Goal: Task Accomplishment & Management: Complete application form

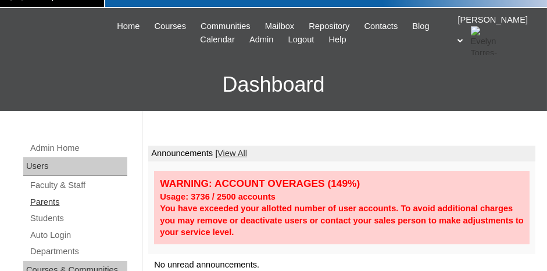
scroll to position [58, 0]
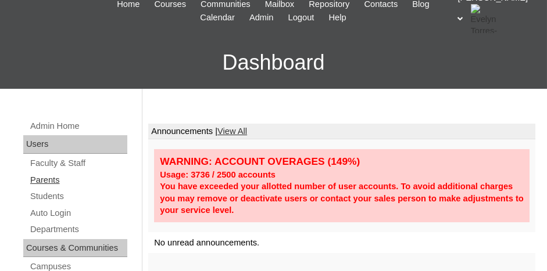
click at [51, 176] on link "Parents" at bounding box center [78, 180] width 98 height 15
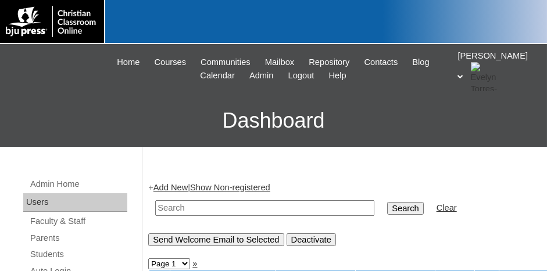
click at [241, 210] on input "text" at bounding box center [264, 208] width 219 height 16
type input "717474"
click at [387, 202] on input "Search" at bounding box center [405, 208] width 36 height 13
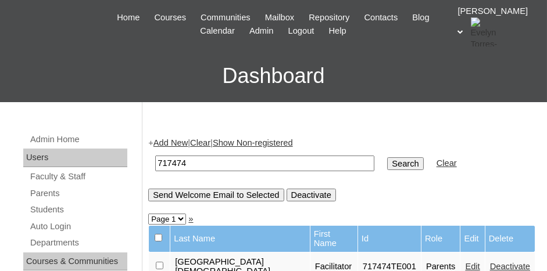
scroll to position [116, 0]
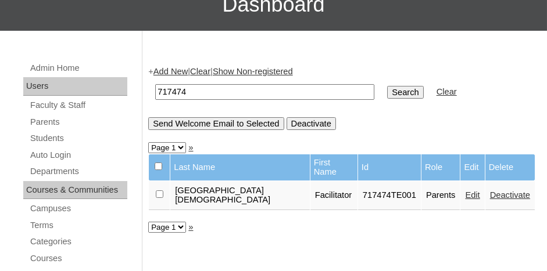
click at [171, 71] on link "Add New" at bounding box center [170, 71] width 34 height 9
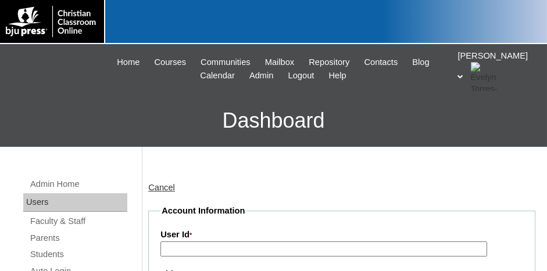
click at [250, 245] on input "User Id *" at bounding box center [323, 250] width 326 height 16
type input "717474TE1"
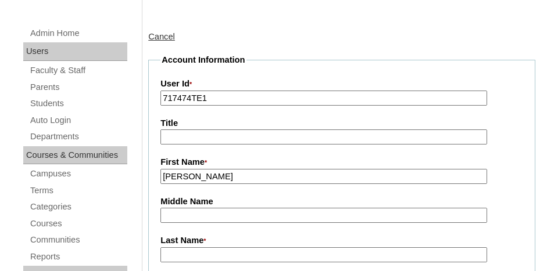
type input "C.J."
type input "Ball"
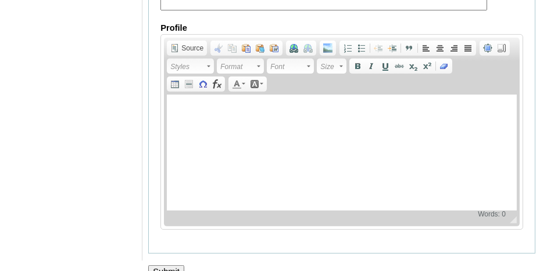
scroll to position [1330, 0]
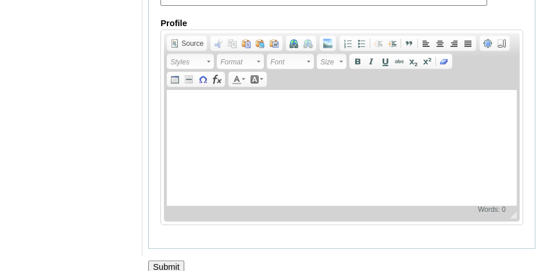
type input "den.j.ball@gmail.com"
click at [171, 261] on input "Submit" at bounding box center [166, 267] width 36 height 13
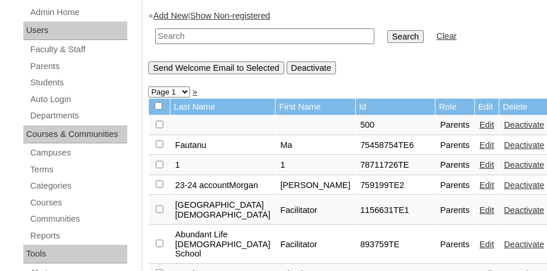
scroll to position [174, 0]
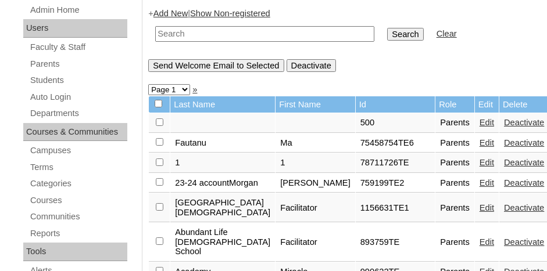
click at [206, 31] on input "text" at bounding box center [264, 34] width 219 height 16
click at [152, 32] on td "717474" at bounding box center [264, 33] width 231 height 27
type input "717474"
click at [387, 28] on input "Search" at bounding box center [405, 34] width 36 height 13
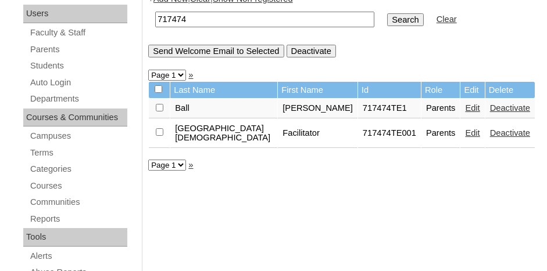
scroll to position [174, 0]
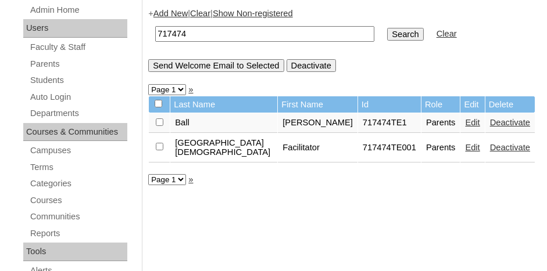
click at [206, 34] on input "717474" at bounding box center [264, 34] width 219 height 16
type input "717474te1"
click at [387, 28] on input "Search" at bounding box center [405, 34] width 36 height 13
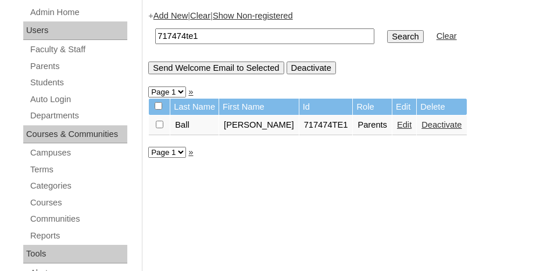
scroll to position [174, 0]
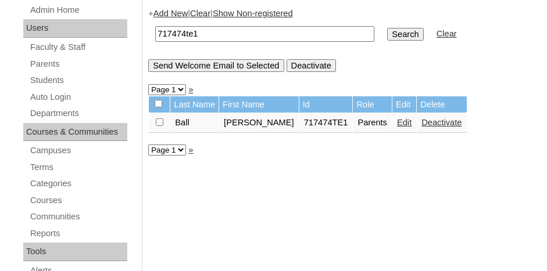
click at [157, 119] on input "checkbox" at bounding box center [160, 123] width 8 height 8
checkbox input "true"
click at [189, 65] on input "Send Welcome Email to Selected" at bounding box center [215, 65] width 135 height 13
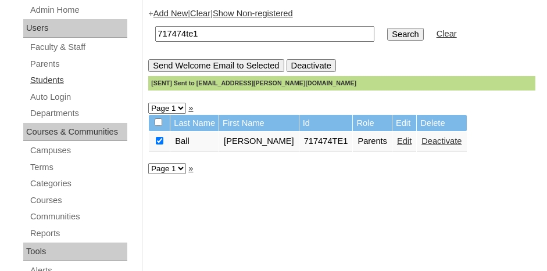
drag, startPoint x: 55, startPoint y: 81, endPoint x: 61, endPoint y: 79, distance: 6.6
click at [56, 81] on link "Students" at bounding box center [78, 80] width 98 height 15
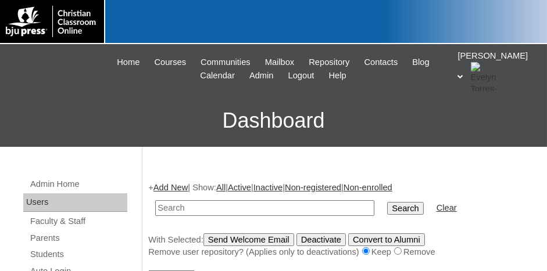
click at [171, 206] on input "text" at bounding box center [264, 208] width 219 height 16
type input "717474"
click at [166, 189] on link "Add New" at bounding box center [170, 187] width 34 height 9
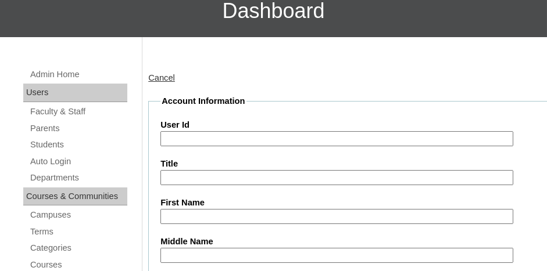
scroll to position [116, 0]
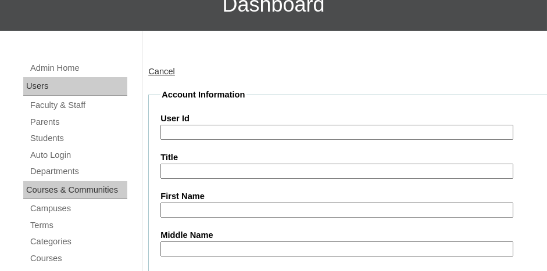
click at [198, 129] on input "User Id" at bounding box center [336, 133] width 353 height 16
paste input "717474"
click at [231, 128] on input "717474ST01" at bounding box center [336, 133] width 353 height 16
type input "717474ST1"
type input "rAINA"
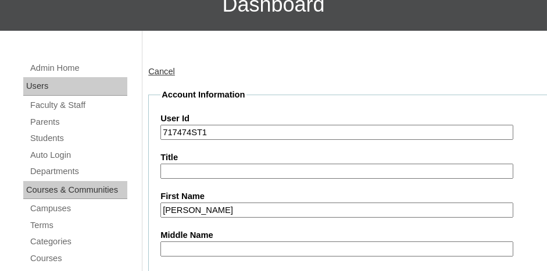
scroll to position [265, 0]
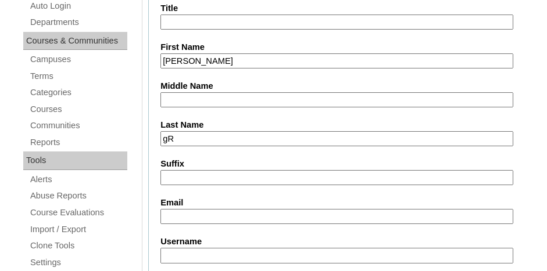
type input "g"
click at [204, 55] on input "rAINA" at bounding box center [336, 61] width 353 height 16
type input "r"
type input "[PERSON_NAME]"
type input "Greene"
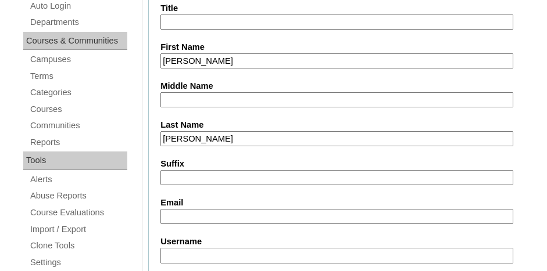
type input "1"
click at [229, 139] on input "Greene" at bounding box center [336, 139] width 353 height 16
type input "Green"
click at [174, 179] on input "Suffix" at bounding box center [336, 178] width 353 height 16
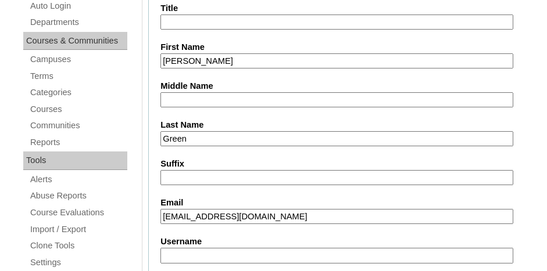
type input "rainachristianschool645@gmail.com"
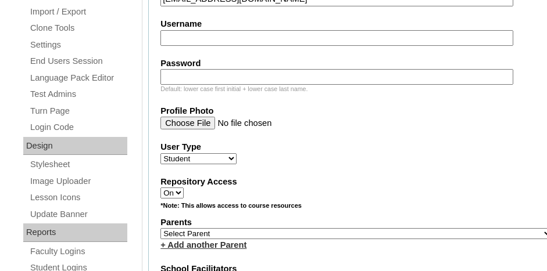
scroll to position [498, 0]
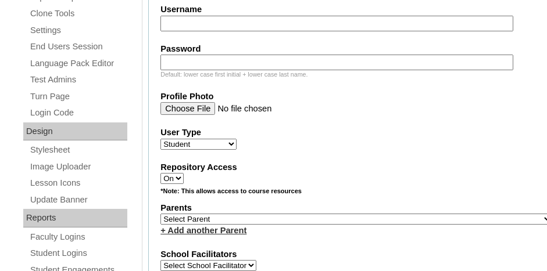
click at [259, 214] on select "Select Parent , Fautanu, Ma 1, 1 23-24 accountMorgan, Jason 6th Street Mennonit…" at bounding box center [356, 219] width 392 height 11
select select "37173"
click at [259, 214] on select "Select Parent , Fautanu, Ma 1, 1 23-24 accountMorgan, Jason 6th Street Mennonit…" at bounding box center [356, 219] width 392 height 11
click at [319, 249] on label "School Facilitators" at bounding box center [356, 255] width 392 height 12
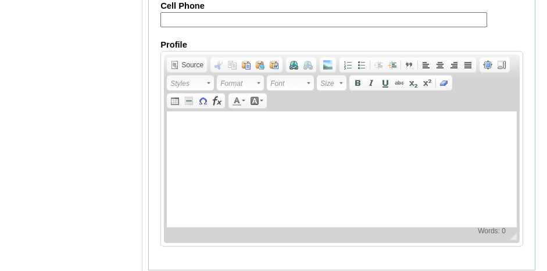
scroll to position [1523, 0]
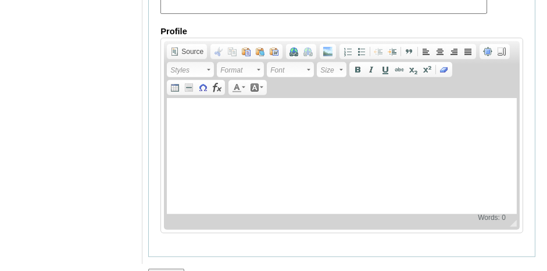
click at [168, 269] on input "Submit" at bounding box center [166, 275] width 36 height 13
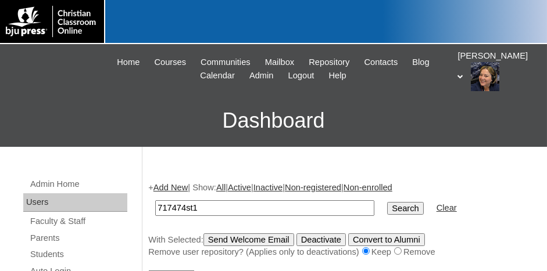
type input "717474st1"
click at [387, 202] on input "Search" at bounding box center [405, 208] width 36 height 13
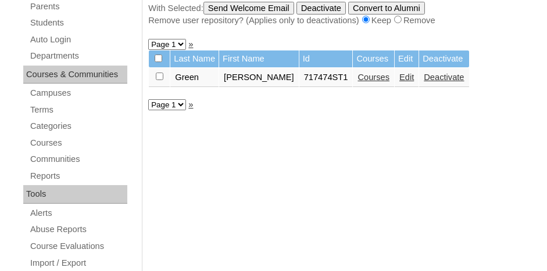
scroll to position [232, 0]
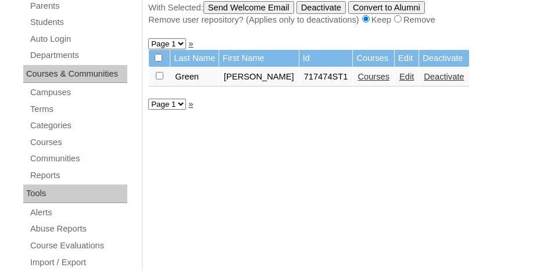
click at [357, 76] on link "Courses" at bounding box center [373, 76] width 32 height 9
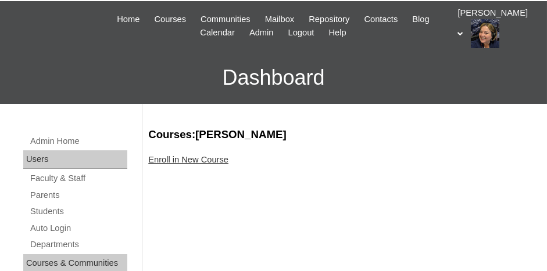
scroll to position [58, 0]
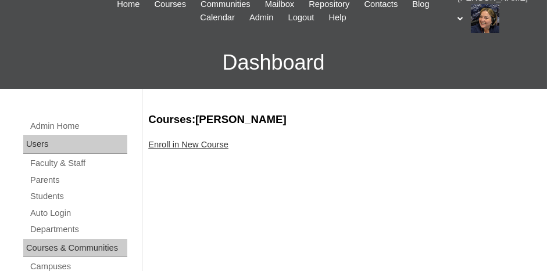
click at [183, 147] on link "Enroll in New Course" at bounding box center [188, 144] width 80 height 9
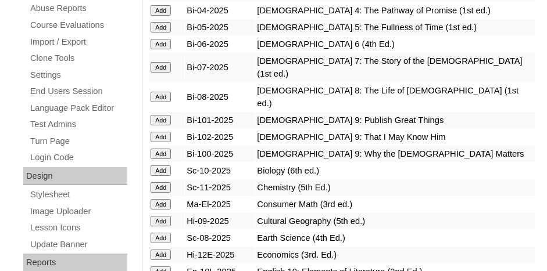
scroll to position [465, 0]
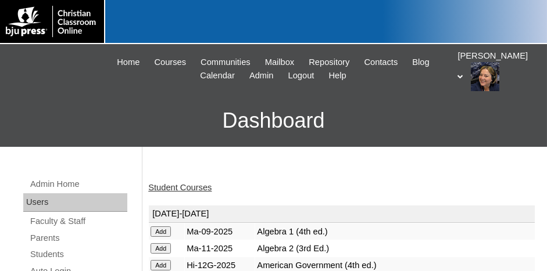
click at [190, 186] on link "Student Courses" at bounding box center [179, 187] width 63 height 9
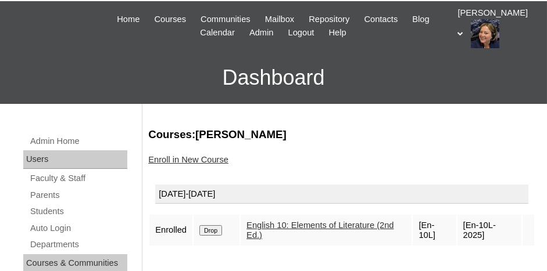
scroll to position [58, 0]
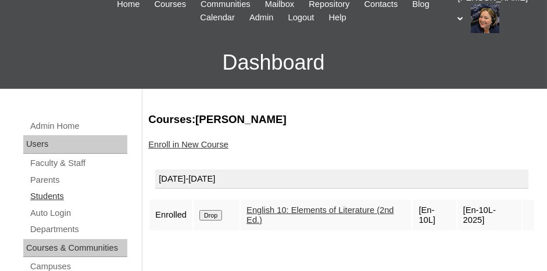
click at [51, 195] on link "Students" at bounding box center [78, 196] width 98 height 15
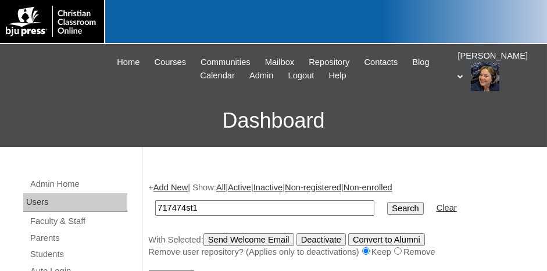
type input "717474st1"
click at [387, 202] on input "Search" at bounding box center [405, 208] width 36 height 13
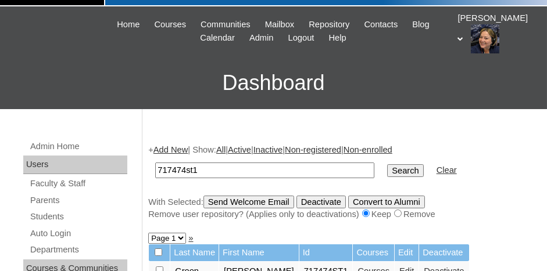
scroll to position [58, 0]
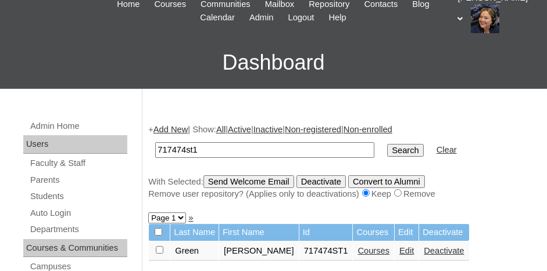
click at [157, 249] on input "checkbox" at bounding box center [160, 250] width 8 height 8
checkbox input "true"
click at [266, 182] on input "Send Welcome Email" at bounding box center [248, 181] width 91 height 13
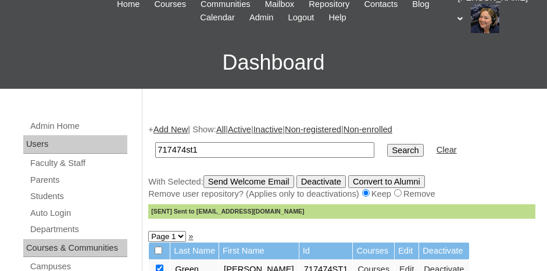
click at [174, 125] on link "Add New" at bounding box center [170, 129] width 34 height 9
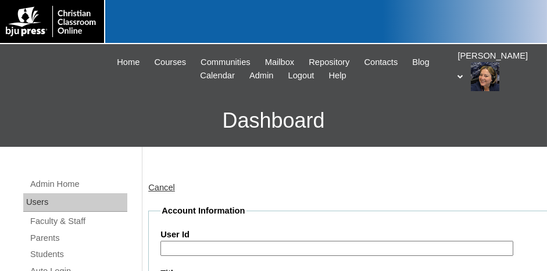
click at [188, 243] on input "User Id" at bounding box center [336, 249] width 353 height 16
paste input "717474"
type input "717474ST2"
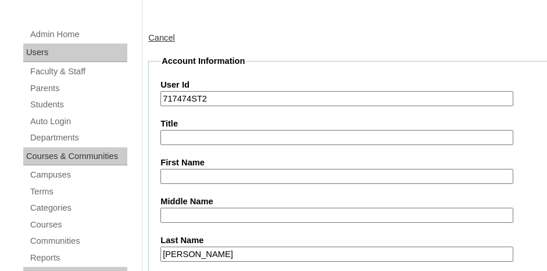
type input "WATSON"
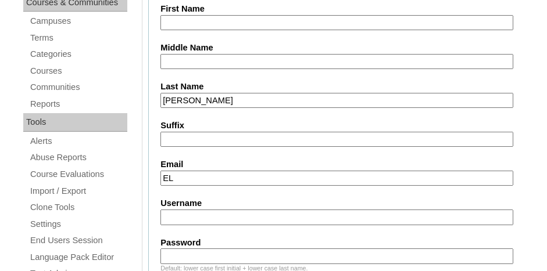
type input "E"
click at [216, 101] on input "WATSON" at bounding box center [336, 101] width 353 height 16
type input "W"
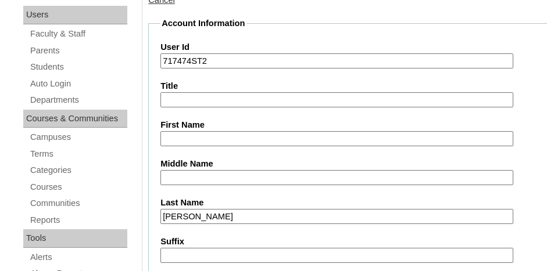
scroll to position [130, 0]
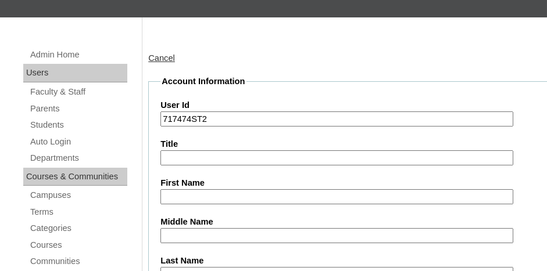
type input "Watson"
click at [197, 191] on input "First Name" at bounding box center [336, 197] width 353 height 16
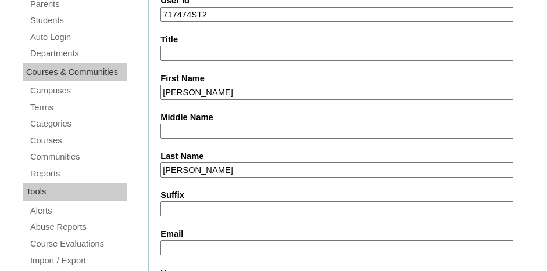
scroll to position [246, 0]
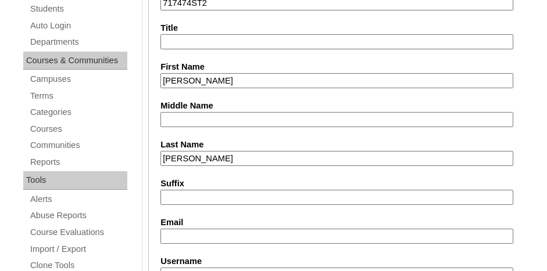
type input "[PERSON_NAME]"
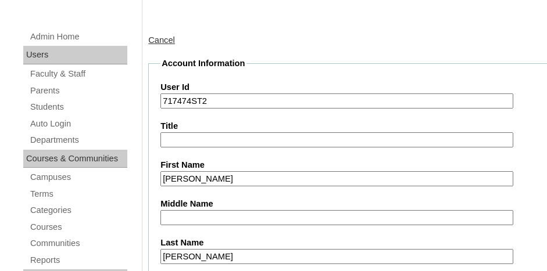
scroll to position [130, 0]
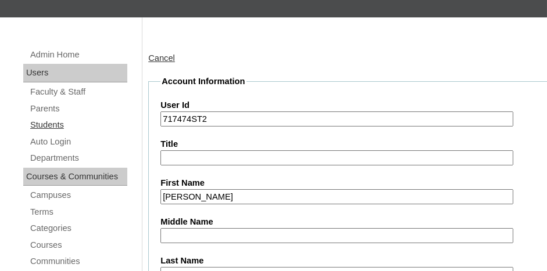
click at [44, 125] on link "Students" at bounding box center [78, 125] width 98 height 15
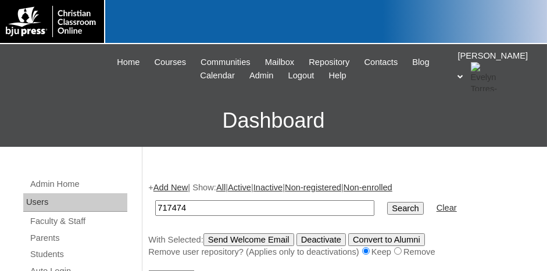
type input "717474"
click at [387, 202] on input "Search" at bounding box center [405, 208] width 36 height 13
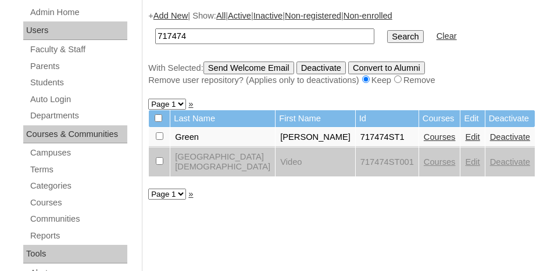
scroll to position [174, 0]
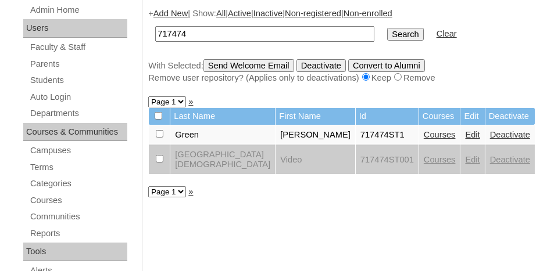
click at [228, 150] on td "[GEOGRAPHIC_DATA][DEMOGRAPHIC_DATA]" at bounding box center [222, 159] width 105 height 29
click at [44, 78] on link "Students" at bounding box center [78, 80] width 98 height 15
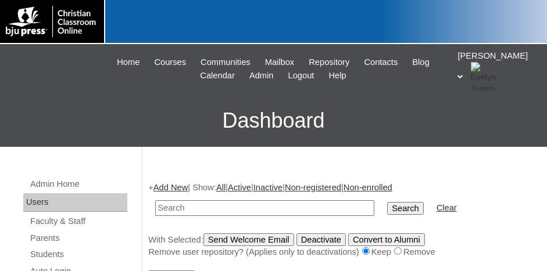
click at [188, 206] on input "text" at bounding box center [264, 208] width 219 height 16
type input "717474"
click at [387, 206] on input "Search" at bounding box center [405, 208] width 36 height 13
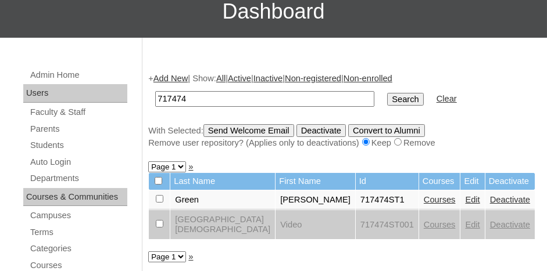
scroll to position [116, 0]
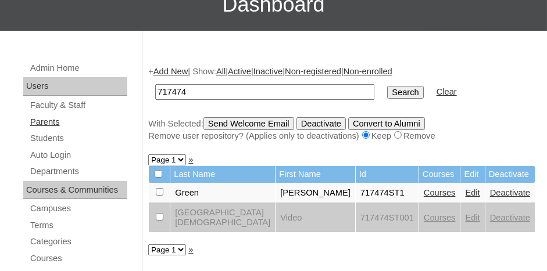
click at [42, 121] on link "Parents" at bounding box center [78, 122] width 98 height 15
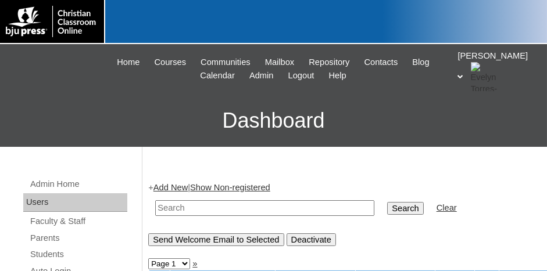
click at [205, 213] on input "text" at bounding box center [264, 208] width 219 height 16
paste input "717474"
type input "717474"
click at [387, 210] on input "Search" at bounding box center [405, 208] width 36 height 13
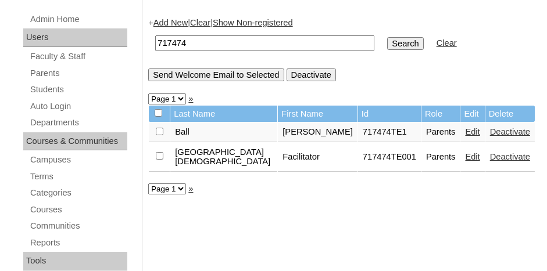
scroll to position [174, 0]
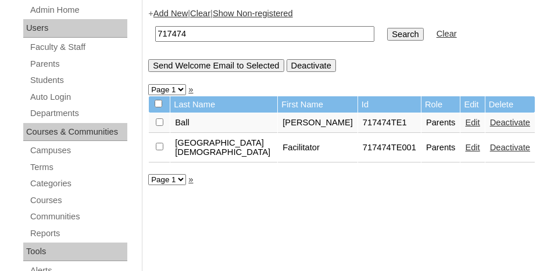
click at [465, 143] on link "Edit" at bounding box center [472, 147] width 15 height 9
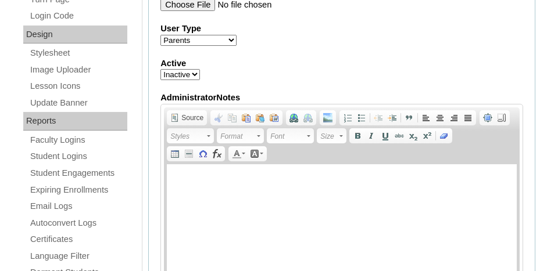
scroll to position [581, 0]
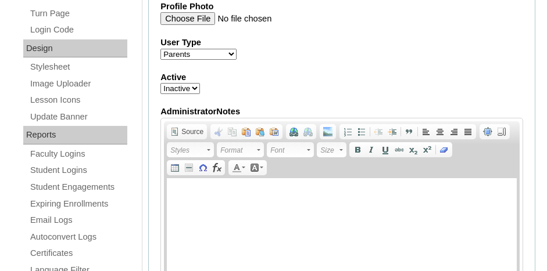
click at [195, 85] on select "Active Inactive" at bounding box center [180, 88] width 40 height 11
select select "1"
click at [160, 83] on select "Active Inactive" at bounding box center [180, 88] width 40 height 11
click at [227, 85] on div "Active Active Inactive" at bounding box center [341, 82] width 362 height 23
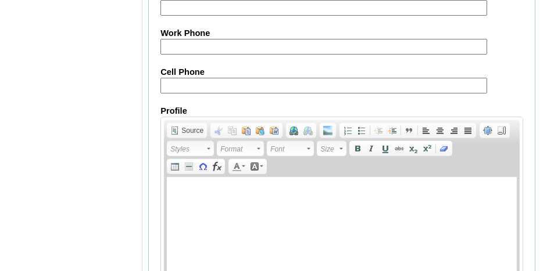
scroll to position [1288, 0]
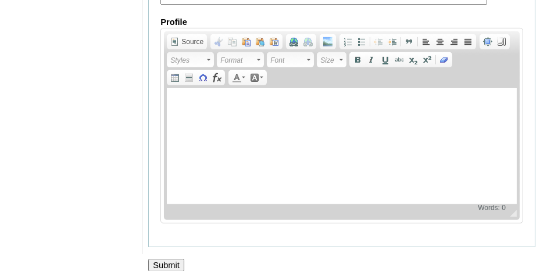
click at [174, 259] on input "Submit" at bounding box center [166, 265] width 36 height 13
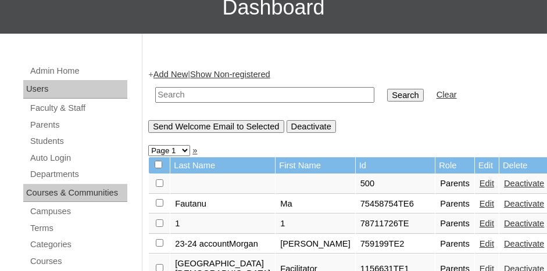
scroll to position [116, 0]
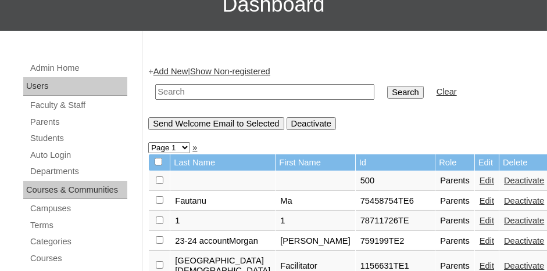
click at [193, 90] on input "text" at bounding box center [264, 92] width 219 height 16
paste input "717474"
type input "717474"
click at [387, 87] on input "Search" at bounding box center [405, 92] width 36 height 13
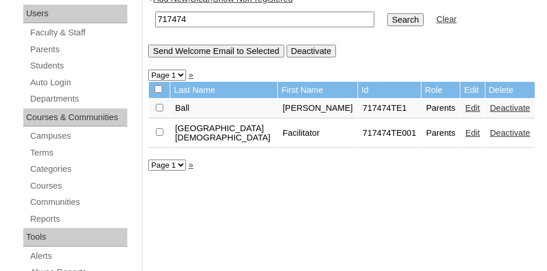
scroll to position [174, 0]
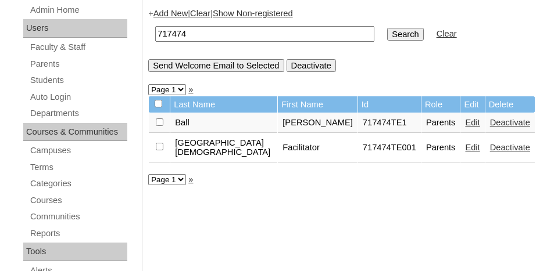
click at [159, 126] on input "checkbox" at bounding box center [160, 123] width 8 height 8
checkbox input "true"
click at [198, 66] on input "Send Welcome Email to Selected" at bounding box center [215, 65] width 135 height 13
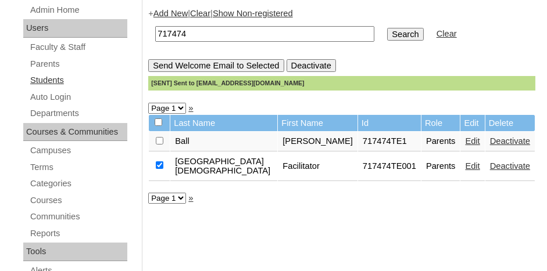
click at [54, 81] on link "Students" at bounding box center [78, 80] width 98 height 15
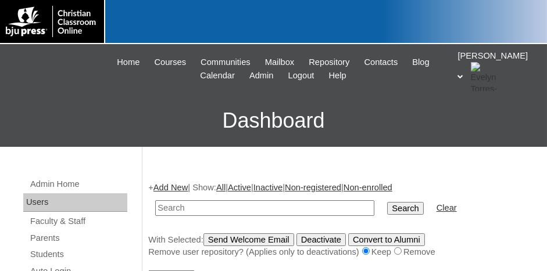
click at [179, 205] on input "text" at bounding box center [264, 208] width 219 height 16
type input "717474"
click at [387, 207] on input "Search" at bounding box center [405, 208] width 36 height 13
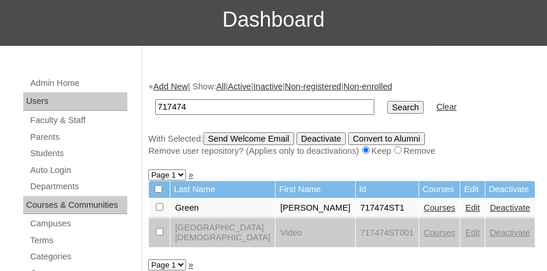
scroll to position [116, 0]
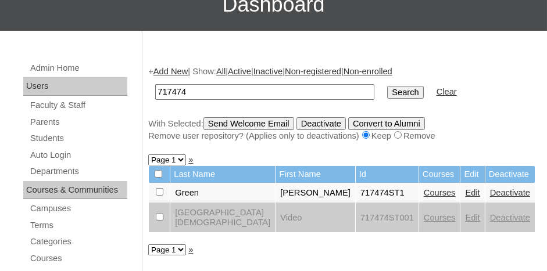
click at [439, 192] on link "Courses" at bounding box center [439, 192] width 32 height 9
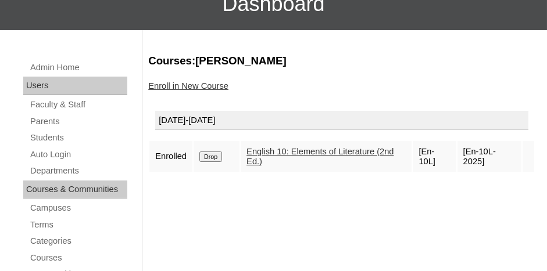
scroll to position [174, 0]
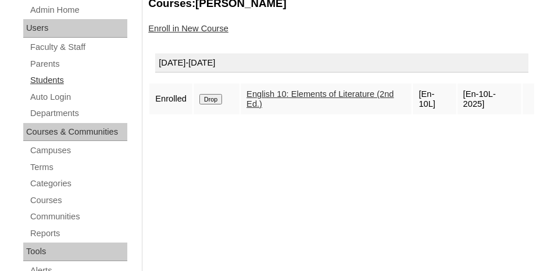
click at [49, 77] on link "Students" at bounding box center [78, 80] width 98 height 15
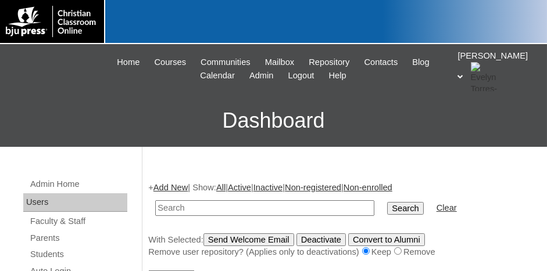
click at [165, 187] on link "Add New" at bounding box center [170, 187] width 34 height 9
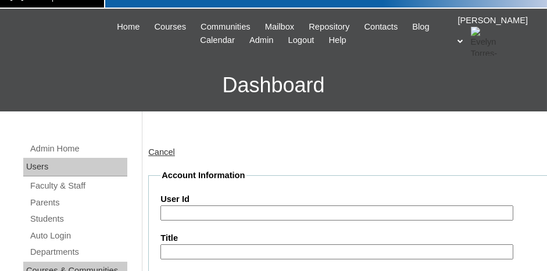
scroll to position [58, 0]
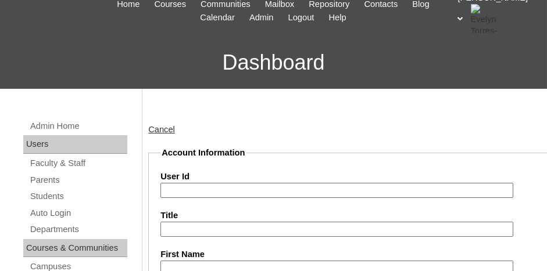
click at [196, 192] on input "User Id" at bounding box center [336, 191] width 353 height 16
paste input "717474"
type input "717474ST2"
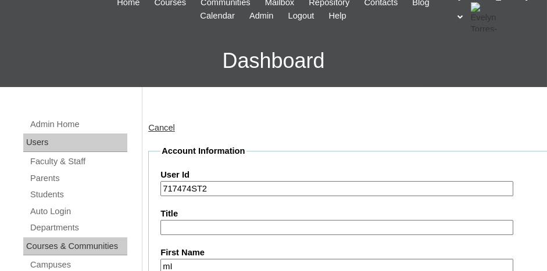
type input "m"
type input "Michael"
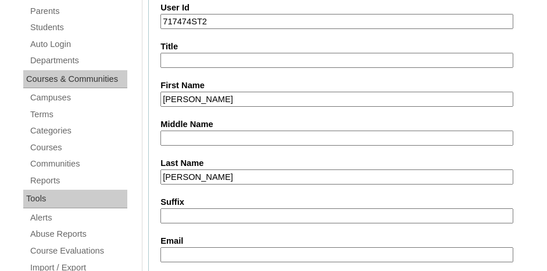
type input "Watson"
type input "eliwatson.mvcs@gmail.com"
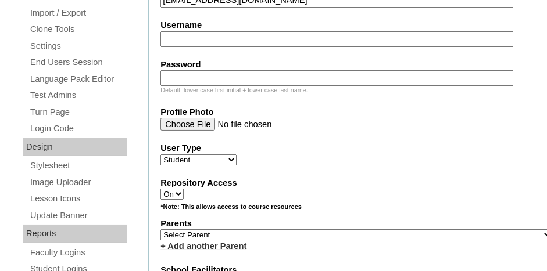
scroll to position [497, 0]
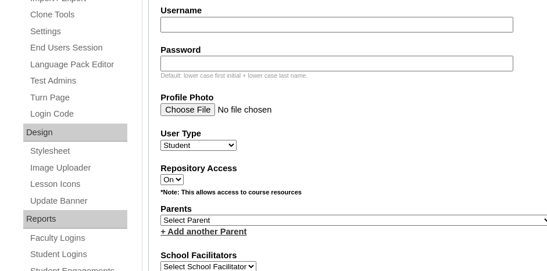
click at [271, 215] on select "Select Parent , Fautanu, Ma 1, 1 23-24 accountMorgan, Jason 6th Street Mennonit…" at bounding box center [356, 220] width 392 height 11
select select "37173"
click at [160, 215] on select "Select Parent , Fautanu, Ma 1, 1 23-24 accountMorgan, Jason 6th Street Mennonit…" at bounding box center [356, 220] width 392 height 11
click at [292, 234] on fieldset "Account Information User Id 717474ST2 Title First Name Michael Middle Name Last…" at bounding box center [356, 186] width 416 height 957
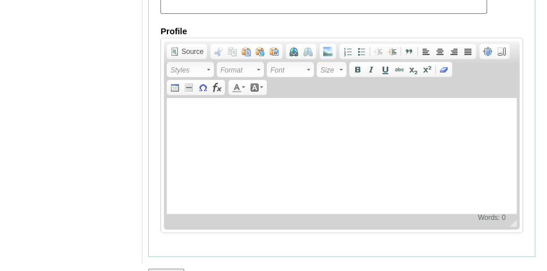
scroll to position [1523, 0]
click at [177, 269] on input "Submit" at bounding box center [166, 275] width 36 height 13
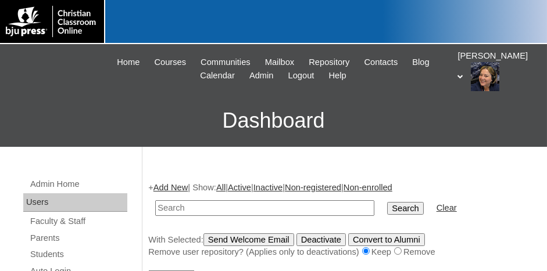
click at [469, 182] on div "+ Add New | Show: All | Active | Inactive | Non-registered | Non-enrolled Searc…" at bounding box center [341, 220] width 387 height 77
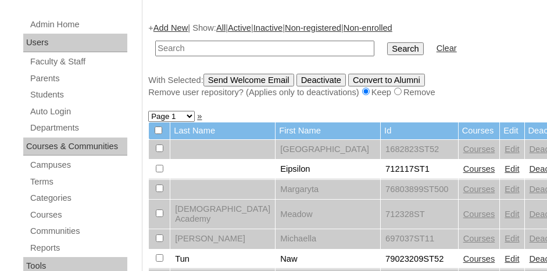
scroll to position [174, 0]
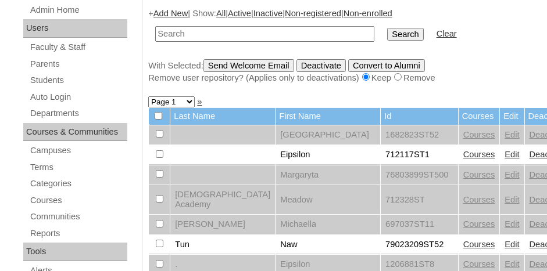
click at [160, 12] on link "Add New" at bounding box center [170, 13] width 34 height 9
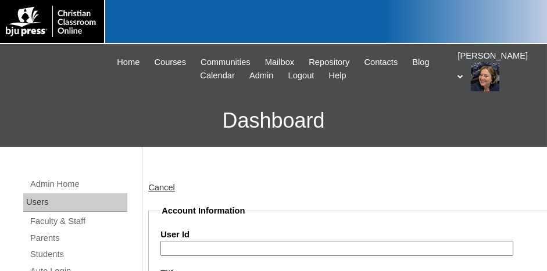
click at [257, 243] on input "User Id" at bounding box center [336, 249] width 353 height 16
paste input "717474"
type input "717474ST3"
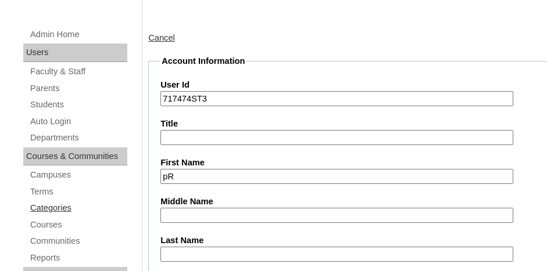
type input "p"
type input "Parker"
type input "Gillespie"
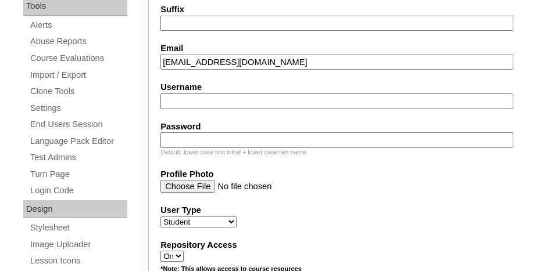
scroll to position [478, 0]
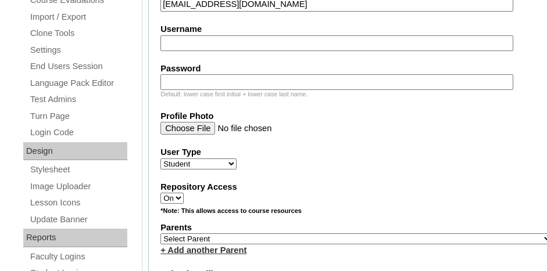
type input "melissahuqhes1202@gmail.com"
click at [196, 234] on select "Select Parent , Fautanu, Ma 1, 1 23-24 accountMorgan, Jason 6th Street Mennonit…" at bounding box center [356, 239] width 392 height 11
select select "37173"
click at [160, 234] on select "Select Parent , Fautanu, Ma 1, 1 23-24 accountMorgan, Jason 6th Street Mennonit…" at bounding box center [356, 239] width 392 height 11
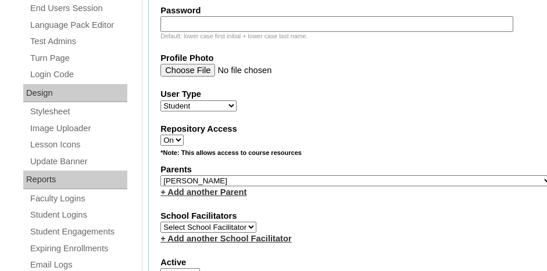
click at [322, 198] on fieldset "Account Information User Id 717474ST3 Title First Name Parker Middle Name Last …" at bounding box center [356, 147] width 416 height 957
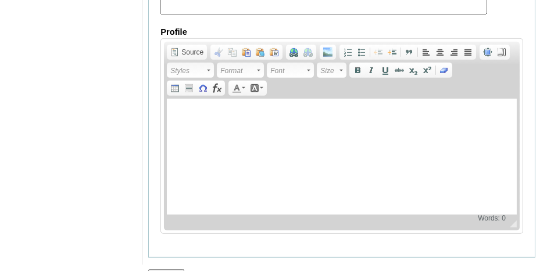
scroll to position [1523, 0]
click at [169, 269] on input "Submit" at bounding box center [166, 275] width 36 height 13
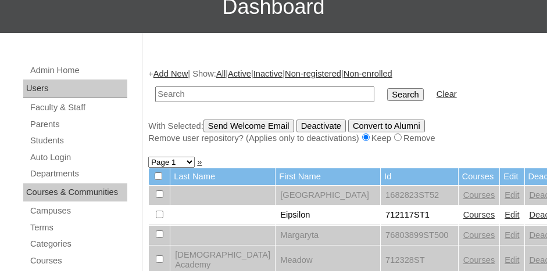
scroll to position [116, 0]
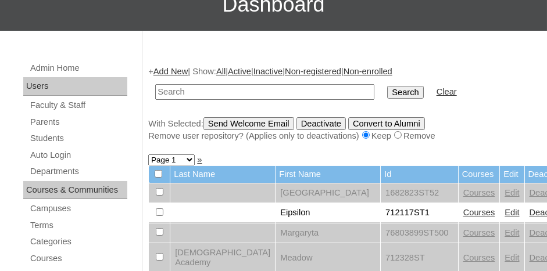
click at [174, 70] on link "Add New" at bounding box center [170, 71] width 34 height 9
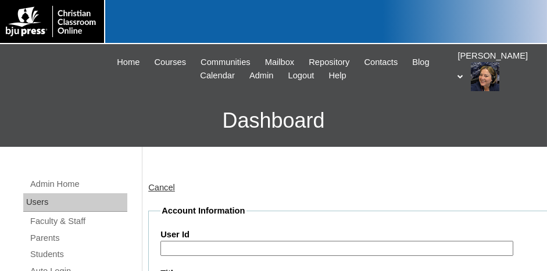
click at [231, 253] on input "User Id" at bounding box center [336, 249] width 353 height 16
type input "v"
paste input "717474"
type input "717474ST5"
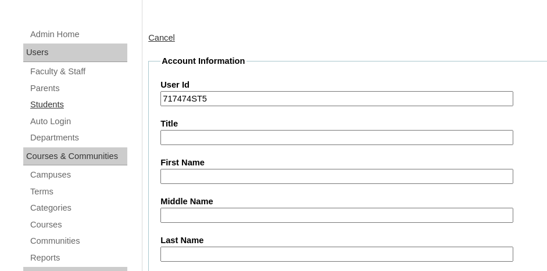
click at [37, 102] on link "Students" at bounding box center [78, 105] width 98 height 15
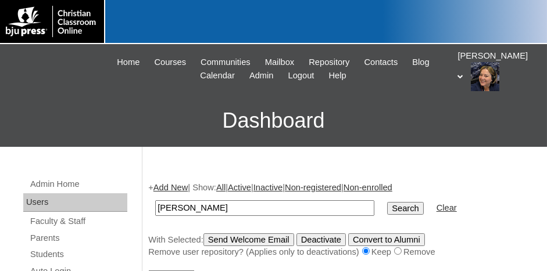
type input "SMITH"
click at [387, 202] on input "Search" at bounding box center [405, 208] width 36 height 13
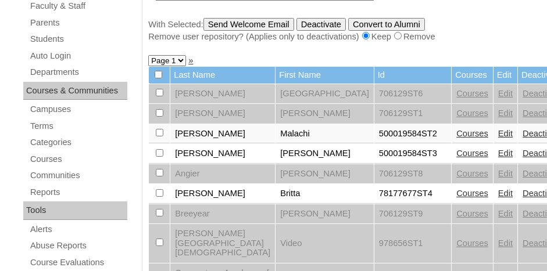
scroll to position [116, 0]
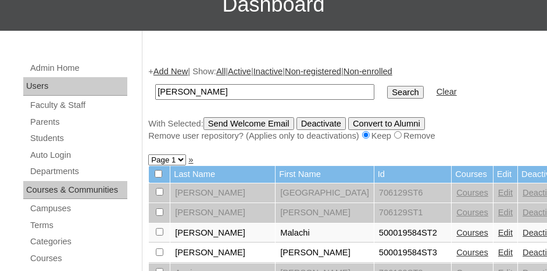
click at [200, 89] on input "[PERSON_NAME]" at bounding box center [264, 92] width 219 height 16
type input "S"
type input "[PERSON_NAME]"
click at [387, 86] on input "Search" at bounding box center [405, 92] width 36 height 13
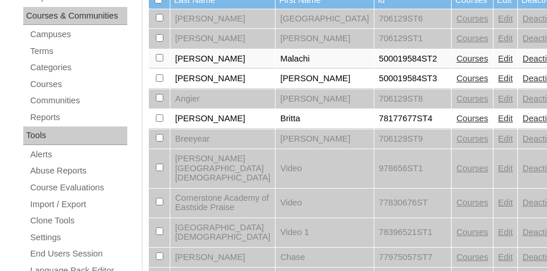
scroll to position [58, 0]
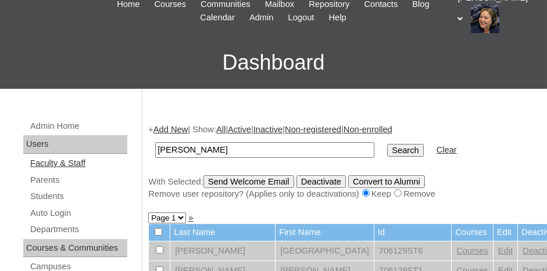
drag, startPoint x: 199, startPoint y: 152, endPoint x: 43, endPoint y: 163, distance: 156.0
type input "[PERSON_NAME]"
click at [387, 144] on input "Search" at bounding box center [405, 150] width 36 height 13
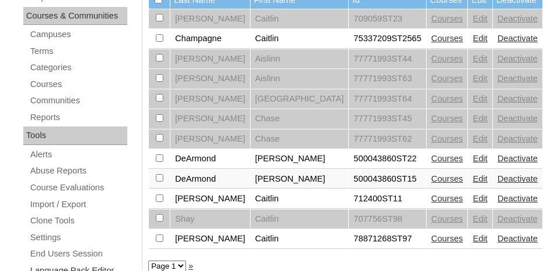
scroll to position [349, 0]
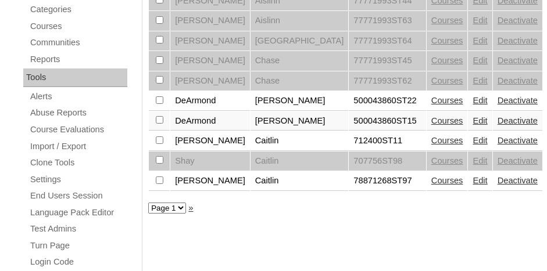
click at [180, 203] on select "Page 1" at bounding box center [167, 208] width 38 height 11
click at [178, 203] on select "Page 1" at bounding box center [167, 208] width 38 height 11
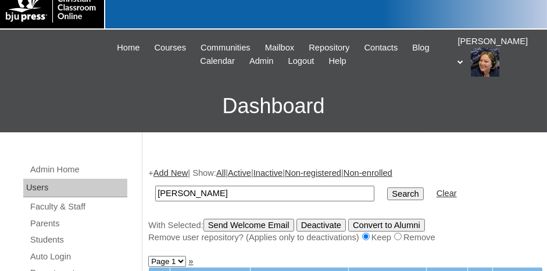
scroll to position [0, 0]
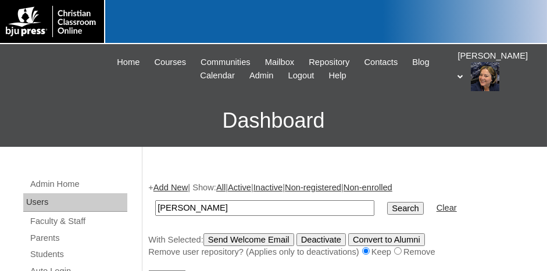
click at [171, 184] on link "Add New" at bounding box center [170, 187] width 34 height 9
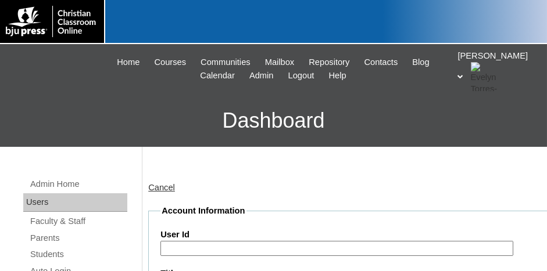
drag, startPoint x: 193, startPoint y: 250, endPoint x: 199, endPoint y: 246, distance: 6.8
click at [199, 246] on input "User Id" at bounding box center [336, 249] width 353 height 16
paste input "717474"
type input "717474ST5"
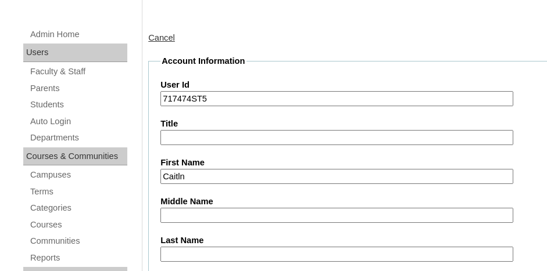
type input "Caitln"
type input "Smith"
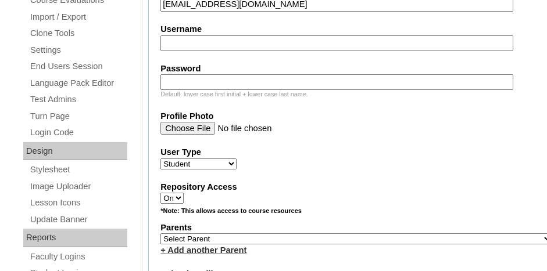
scroll to position [536, 0]
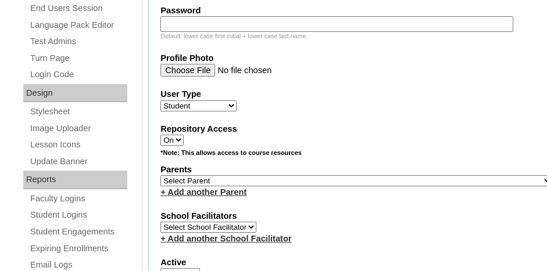
type input "Caitlin06092008@gmail.com"
click at [275, 175] on select "Select Parent , Fautanu, Ma 1, 1 23-24 accountMorgan, Jason 6th Street Mennonit…" at bounding box center [356, 180] width 392 height 11
click at [160, 175] on select "Select Parent , Fautanu, Ma 1, 1 23-24 accountMorgan, Jason 6th Street Mennonit…" at bounding box center [356, 180] width 392 height 11
select select "37173"
click at [293, 192] on fieldset "Account Information User Id 717474ST5 Title First Name Caitln Middle Name Last …" at bounding box center [356, 147] width 416 height 957
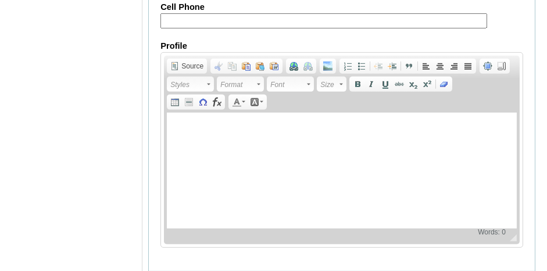
scroll to position [1523, 0]
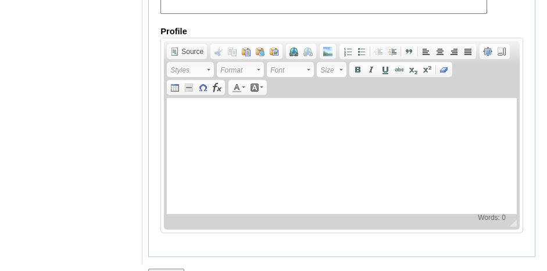
click at [161, 269] on input "Submit" at bounding box center [166, 275] width 36 height 13
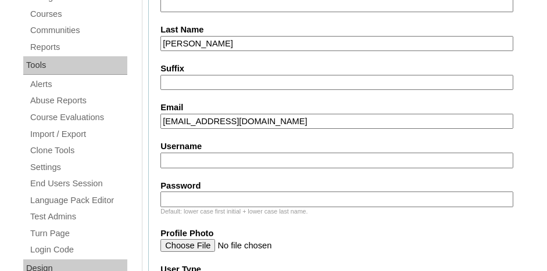
scroll to position [303, 0]
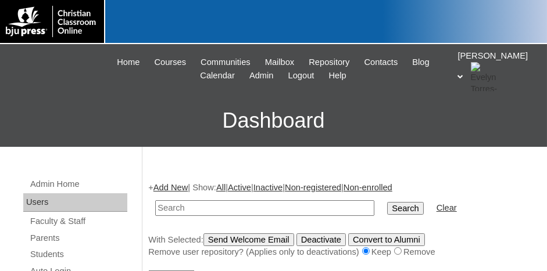
click at [181, 209] on input "text" at bounding box center [264, 208] width 219 height 16
paste input "717474"
type input "717474st6"
click at [387, 202] on input "Search" at bounding box center [405, 208] width 36 height 13
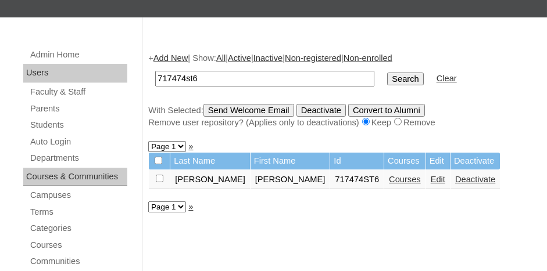
scroll to position [174, 0]
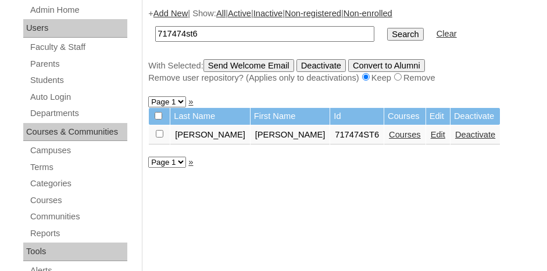
click at [389, 132] on link "Courses" at bounding box center [405, 134] width 32 height 9
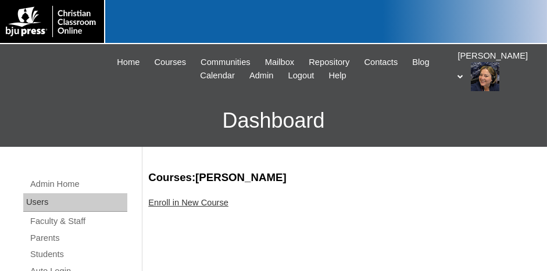
click at [192, 200] on link "Enroll in New Course" at bounding box center [188, 202] width 80 height 9
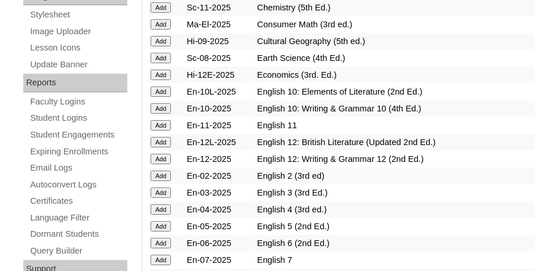
scroll to position [581, 0]
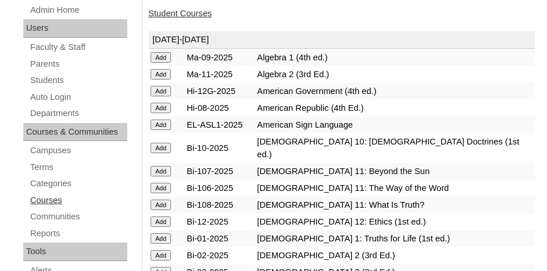
scroll to position [116, 0]
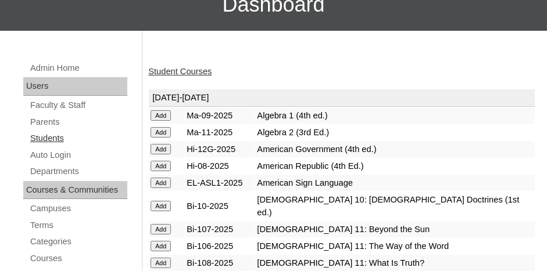
click at [53, 141] on link "Students" at bounding box center [78, 138] width 98 height 15
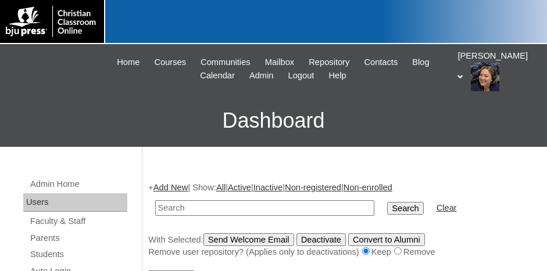
click at [209, 204] on input "text" at bounding box center [264, 208] width 219 height 16
type input "717474st6"
drag, startPoint x: 378, startPoint y: 206, endPoint x: 355, endPoint y: 210, distance: 23.6
click at [387, 207] on input "Search" at bounding box center [405, 208] width 36 height 13
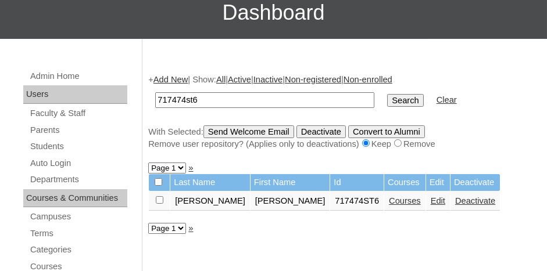
scroll to position [116, 0]
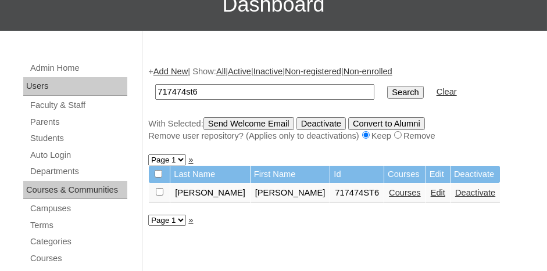
click at [157, 191] on input "checkbox" at bounding box center [160, 192] width 8 height 8
checkbox input "true"
click at [263, 121] on input "Send Welcome Email" at bounding box center [248, 123] width 91 height 13
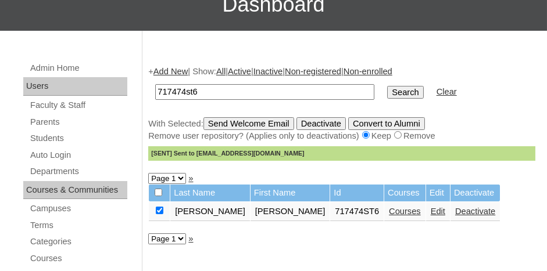
click at [202, 87] on input "717474st6" at bounding box center [264, 92] width 219 height 16
type input "7"
type input "s"
paste input "717474"
type input "717474stt3"
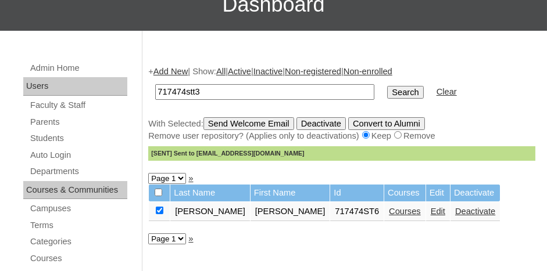
click at [387, 86] on input "Search" at bounding box center [405, 92] width 36 height 13
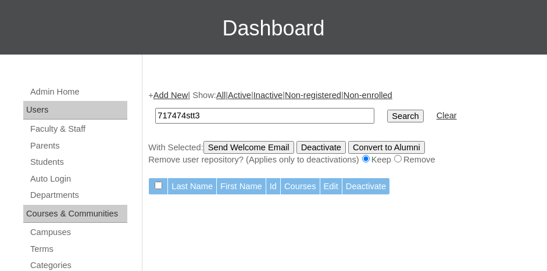
scroll to position [116, 0]
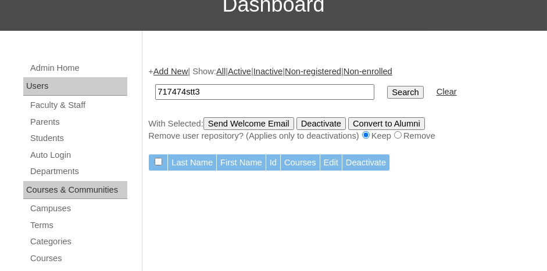
click at [194, 89] on input "717474stt3" at bounding box center [264, 92] width 219 height 16
type input "717474st3"
click at [387, 91] on input "Search" at bounding box center [405, 92] width 36 height 13
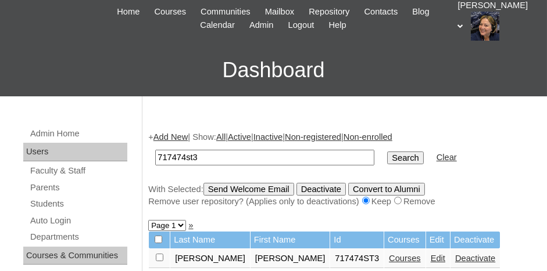
scroll to position [174, 0]
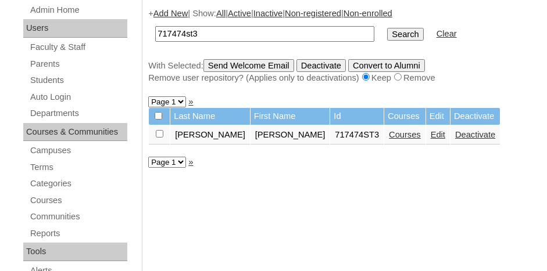
click at [430, 130] on link "Edit" at bounding box center [437, 134] width 15 height 9
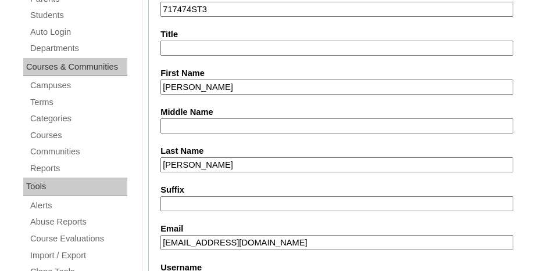
scroll to position [232, 0]
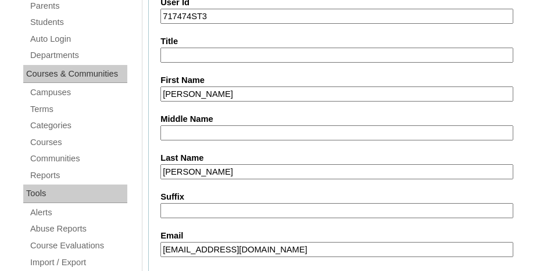
click at [206, 168] on input "Gillespie" at bounding box center [336, 172] width 353 height 16
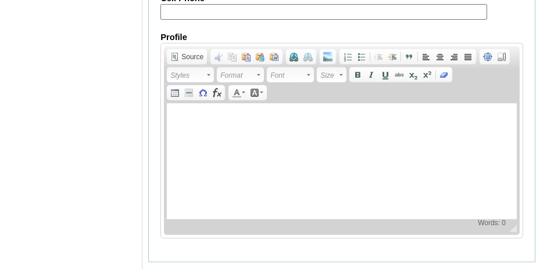
scroll to position [1524, 0]
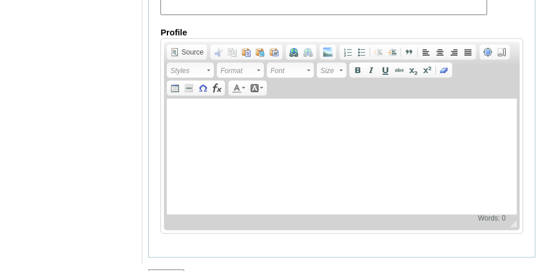
type input "Gillispie"
click at [173, 270] on input "Submit" at bounding box center [166, 276] width 36 height 13
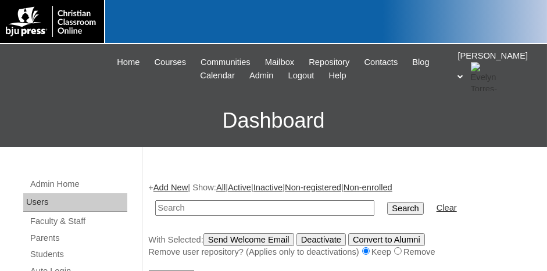
drag, startPoint x: 199, startPoint y: 203, endPoint x: 332, endPoint y: 208, distance: 133.1
click at [199, 203] on input "text" at bounding box center [264, 208] width 219 height 16
paste input "717474ST7"
type input "717474ST8"
click at [387, 202] on input "Search" at bounding box center [405, 208] width 36 height 13
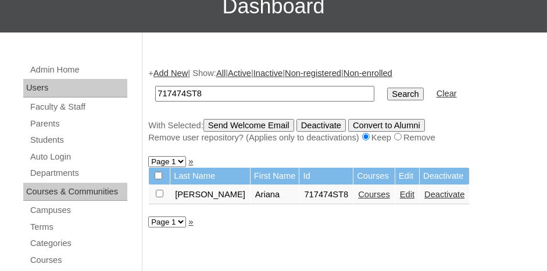
scroll to position [116, 0]
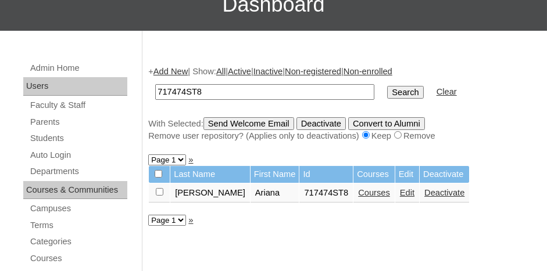
click at [157, 191] on input "checkbox" at bounding box center [160, 192] width 8 height 8
checkbox input "true"
click at [358, 192] on link "Courses" at bounding box center [374, 192] width 32 height 9
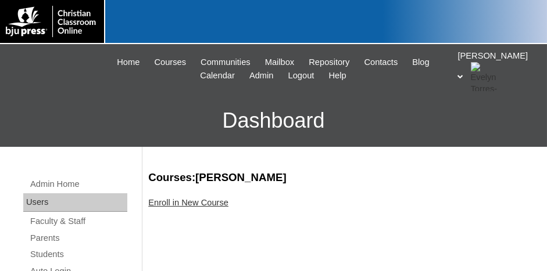
click at [186, 205] on link "Enroll in New Course" at bounding box center [188, 202] width 80 height 9
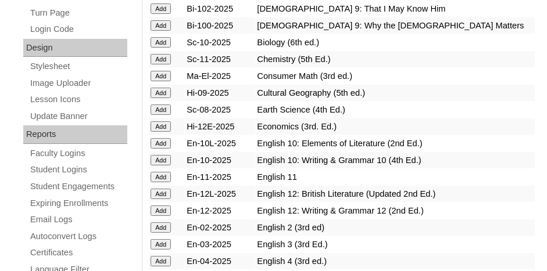
scroll to position [639, 0]
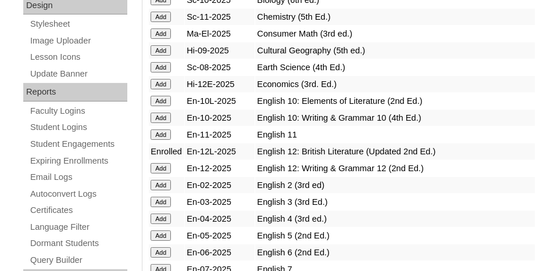
scroll to position [639, 0]
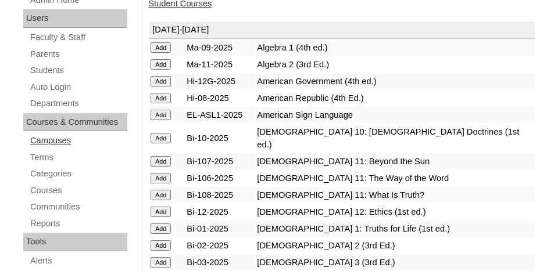
scroll to position [174, 0]
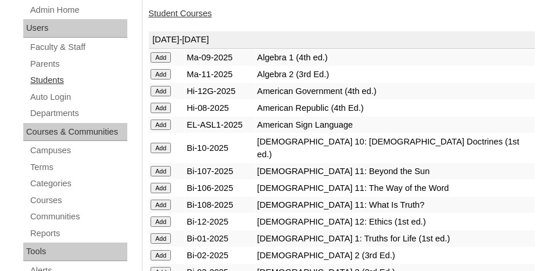
click at [51, 76] on link "Students" at bounding box center [78, 80] width 98 height 15
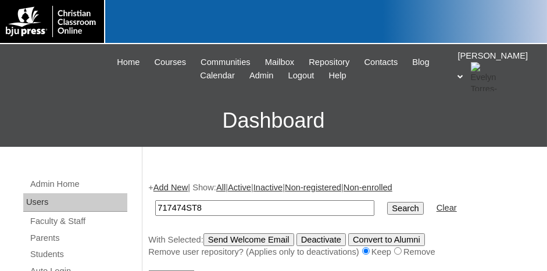
type input "717474ST8"
click at [387, 202] on input "Search" at bounding box center [405, 208] width 36 height 13
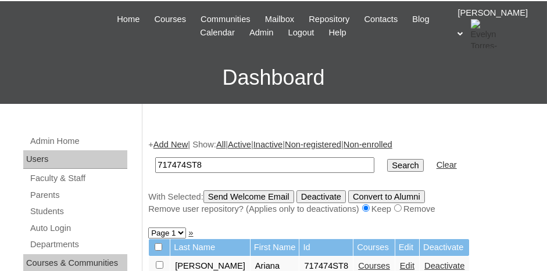
scroll to position [58, 0]
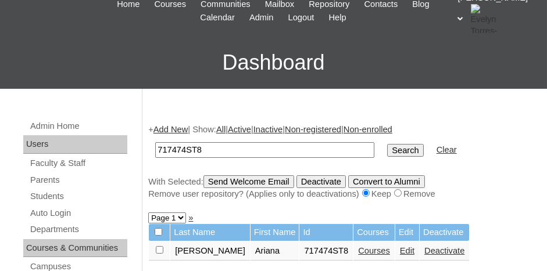
click at [157, 248] on input "checkbox" at bounding box center [160, 250] width 8 height 8
checkbox input "true"
click at [273, 179] on input "Send Welcome Email" at bounding box center [248, 181] width 91 height 13
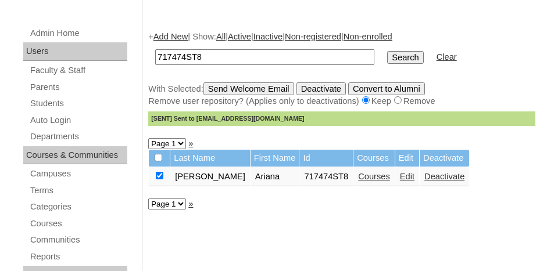
scroll to position [174, 0]
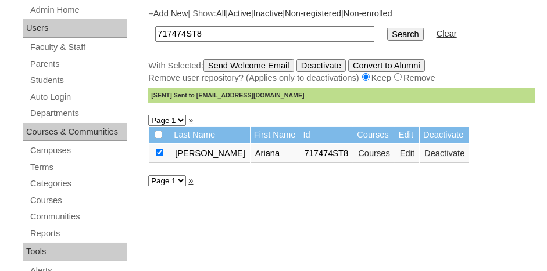
click at [358, 149] on link "Courses" at bounding box center [374, 153] width 32 height 9
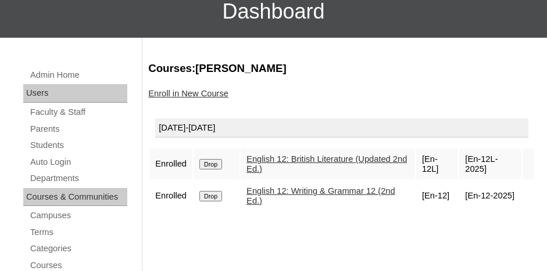
scroll to position [116, 0]
